Goal: Information Seeking & Learning: Find contact information

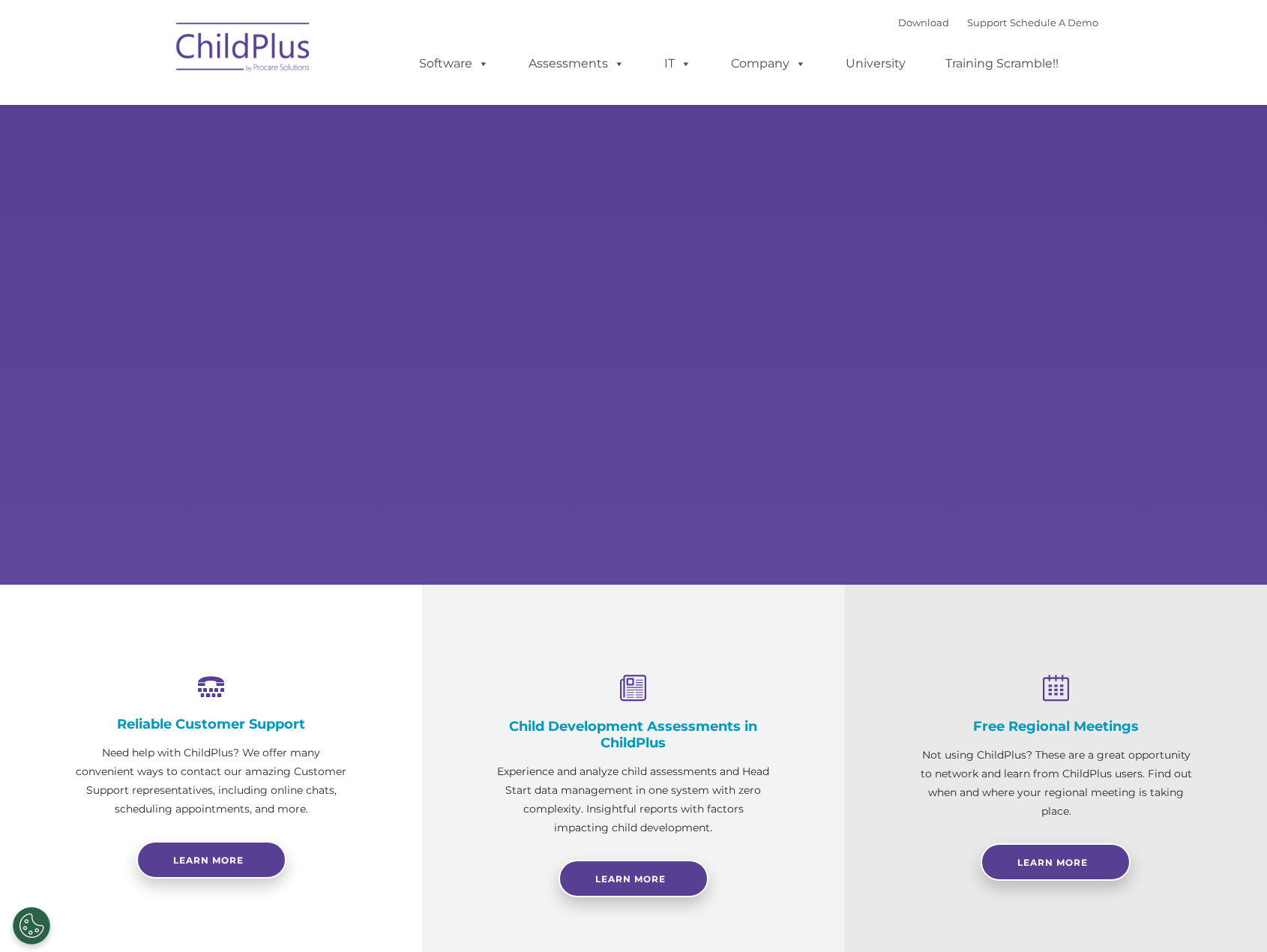
select select "MEDIUM"
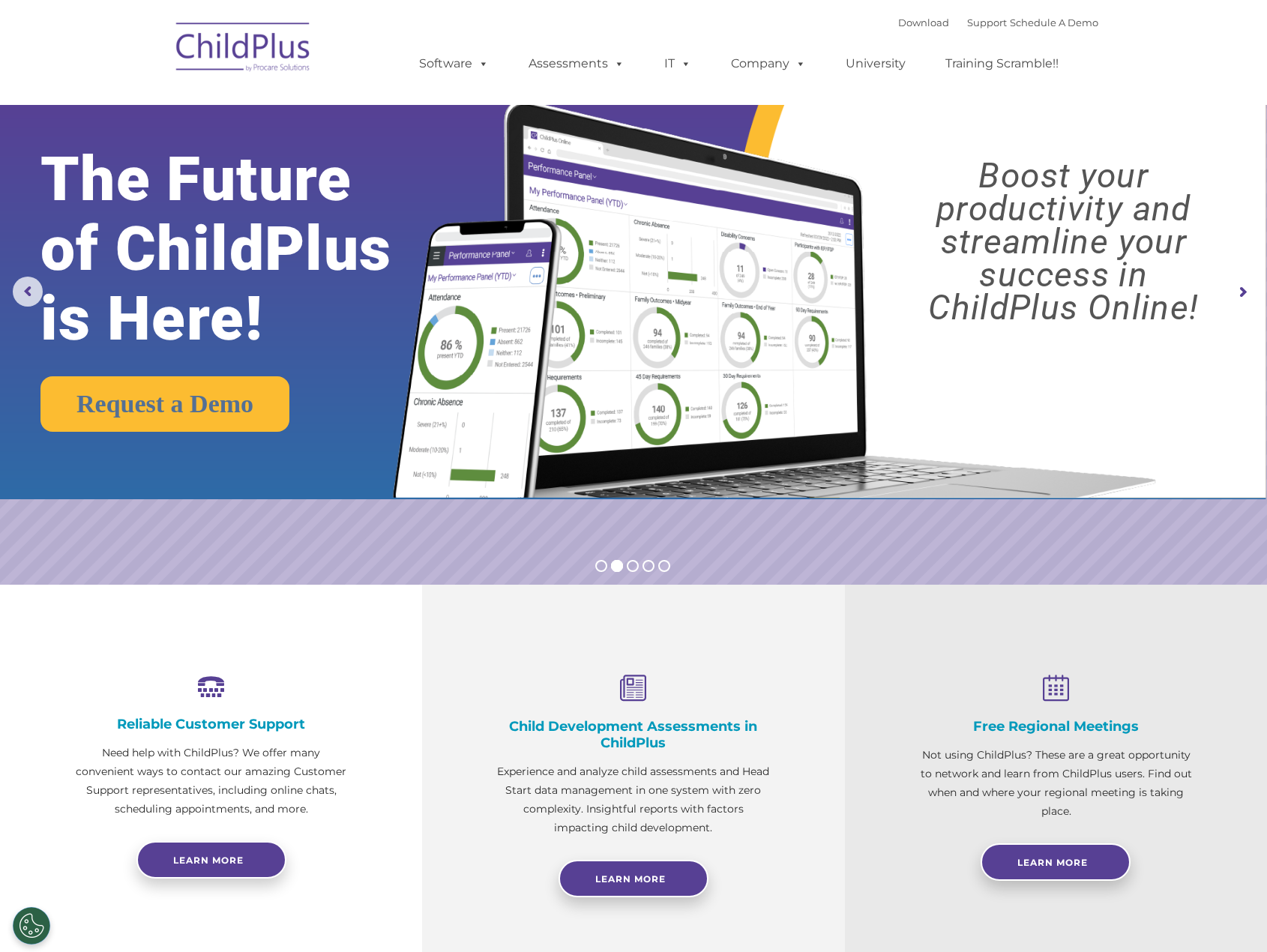
click at [967, 29] on div "Download Support | Schedule A Demo " at bounding box center [998, 22] width 200 height 22
click at [967, 22] on link "Support" at bounding box center [987, 22] width 40 height 12
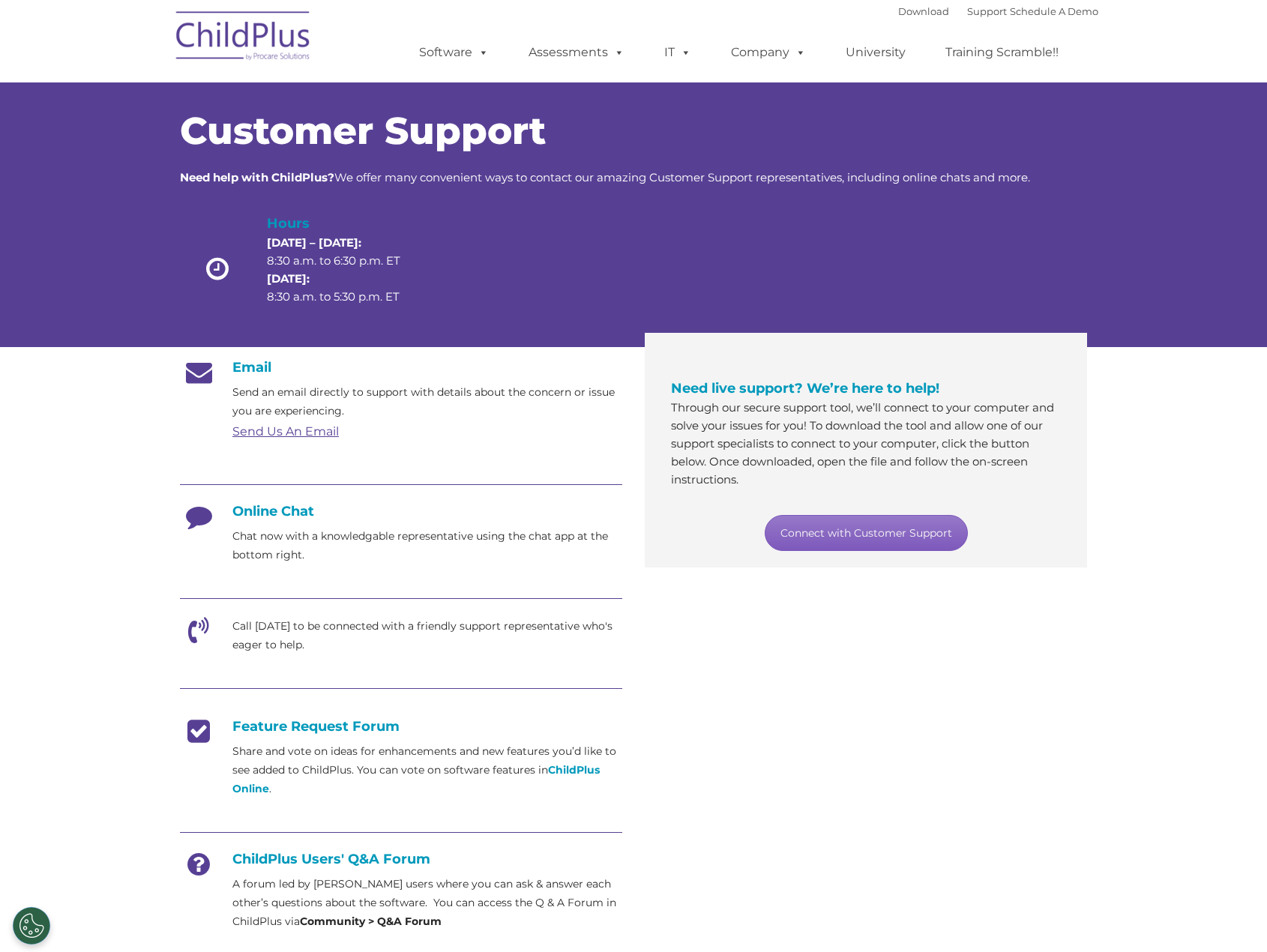
click at [868, 537] on link "Connect with Customer Support" at bounding box center [866, 533] width 203 height 36
